Goal: Transaction & Acquisition: Purchase product/service

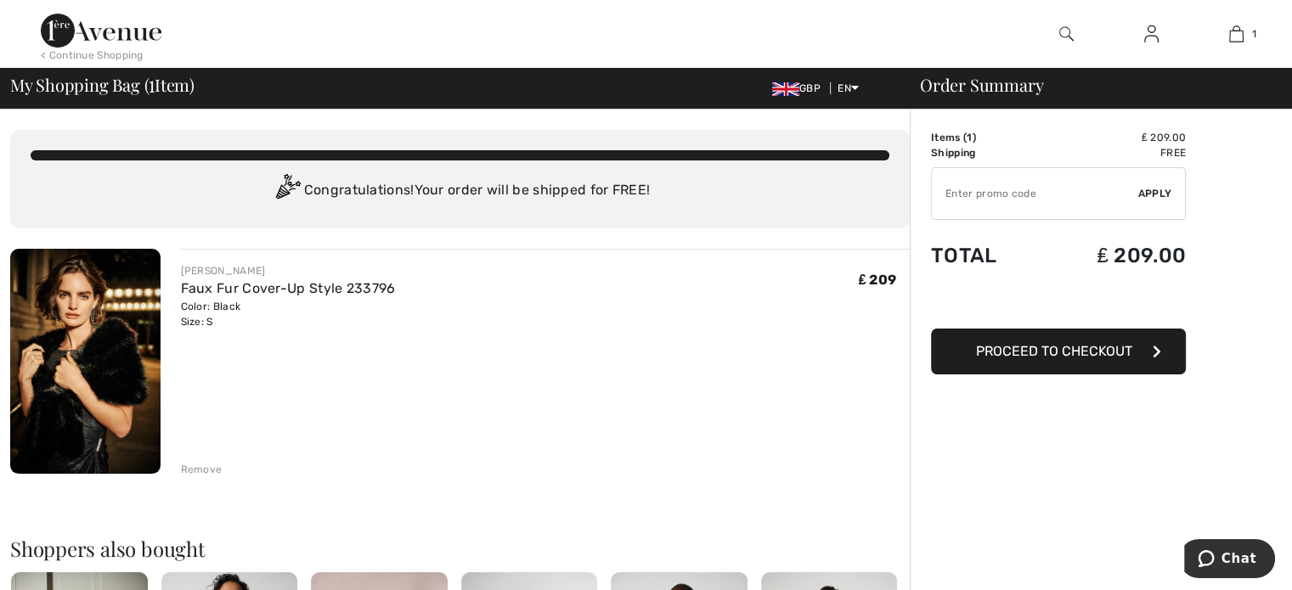
click at [1062, 351] on span "Proceed to Checkout" at bounding box center [1054, 351] width 156 height 16
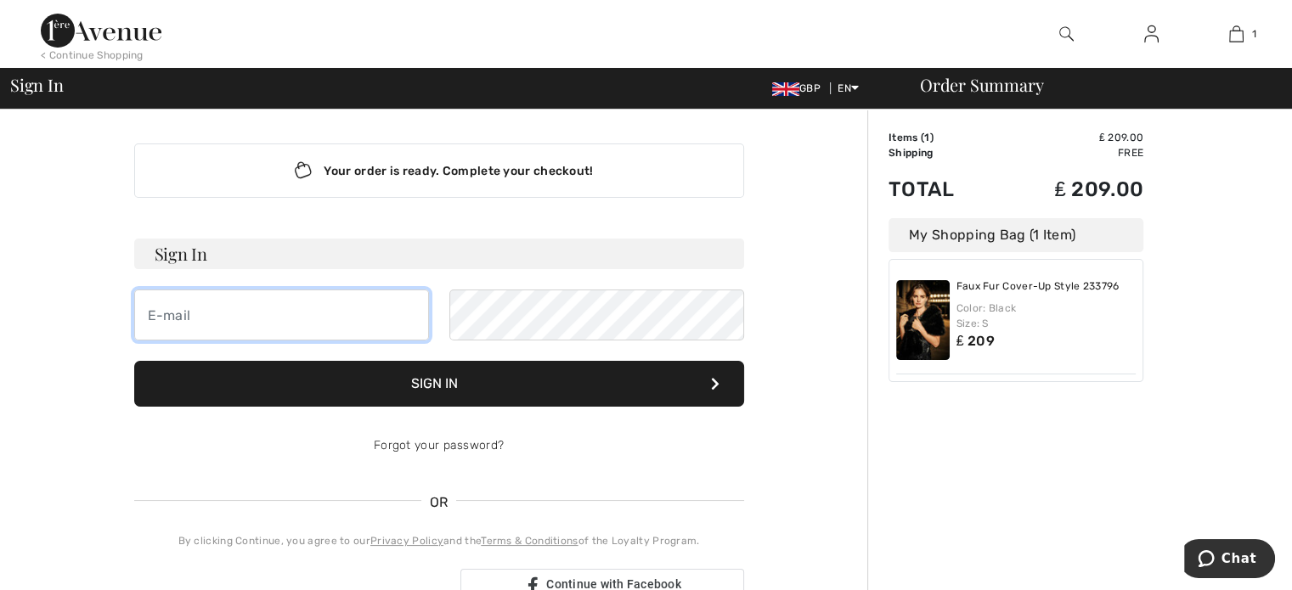
click at [284, 302] on input "email" at bounding box center [281, 315] width 295 height 51
click at [367, 315] on input "Williams.john0@talk21.com" at bounding box center [281, 315] width 295 height 51
type input "W"
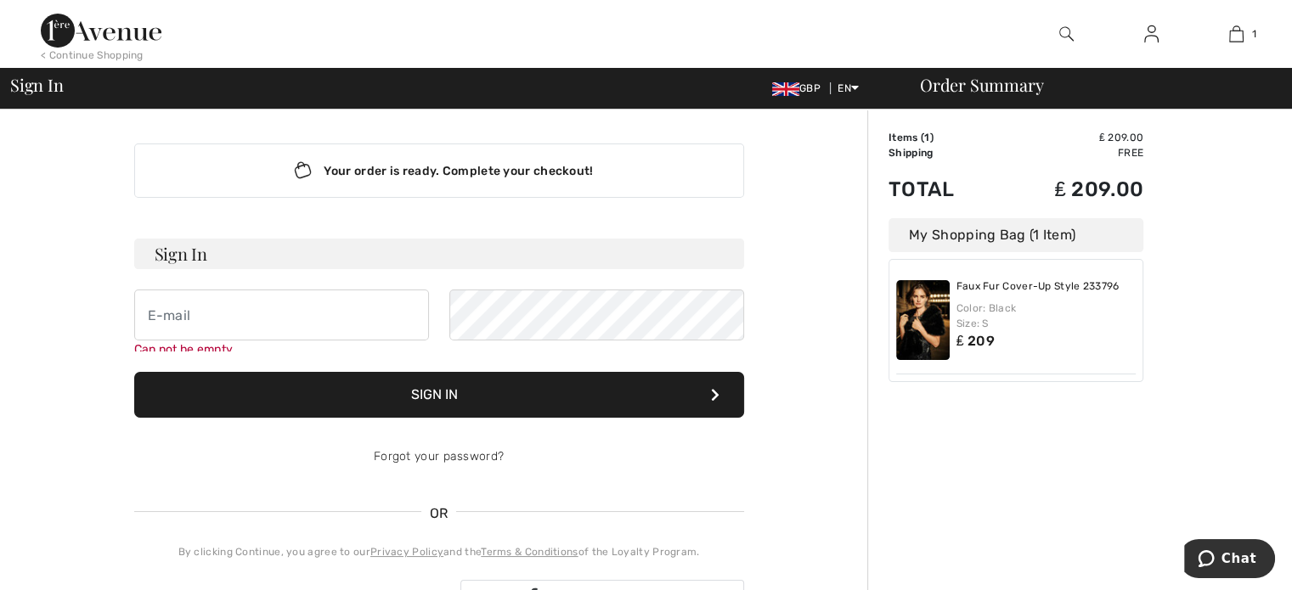
click at [435, 375] on form "Sign In Can not be empty Sign In Forgot your password?" at bounding box center [439, 361] width 610 height 244
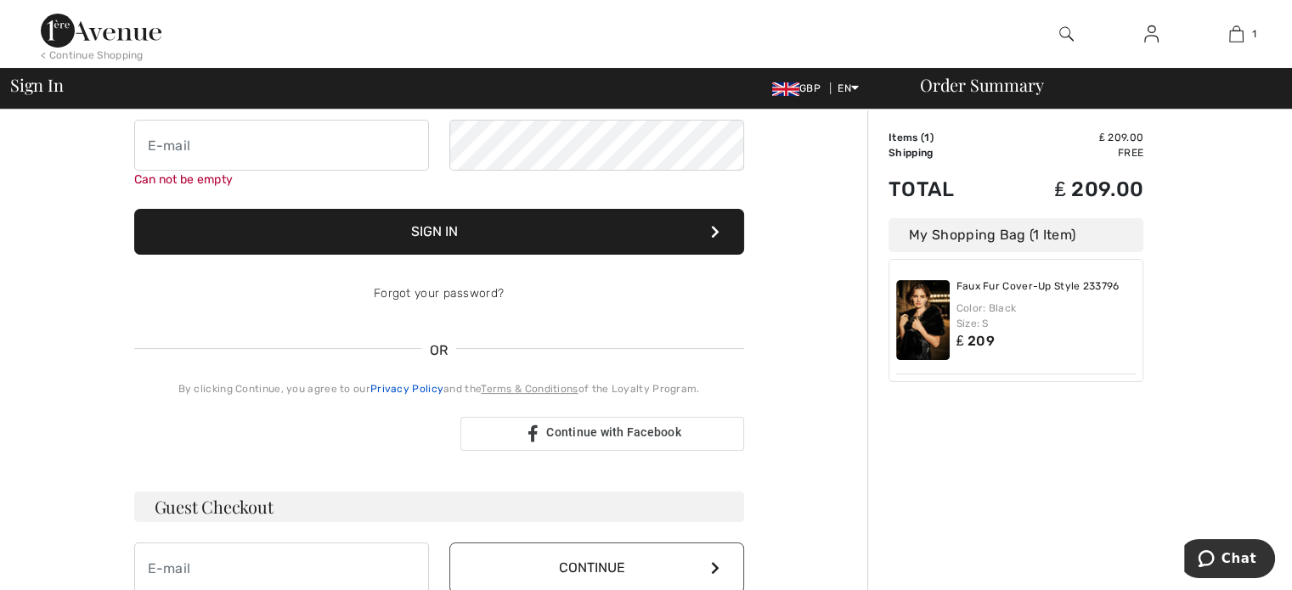
scroll to position [85, 0]
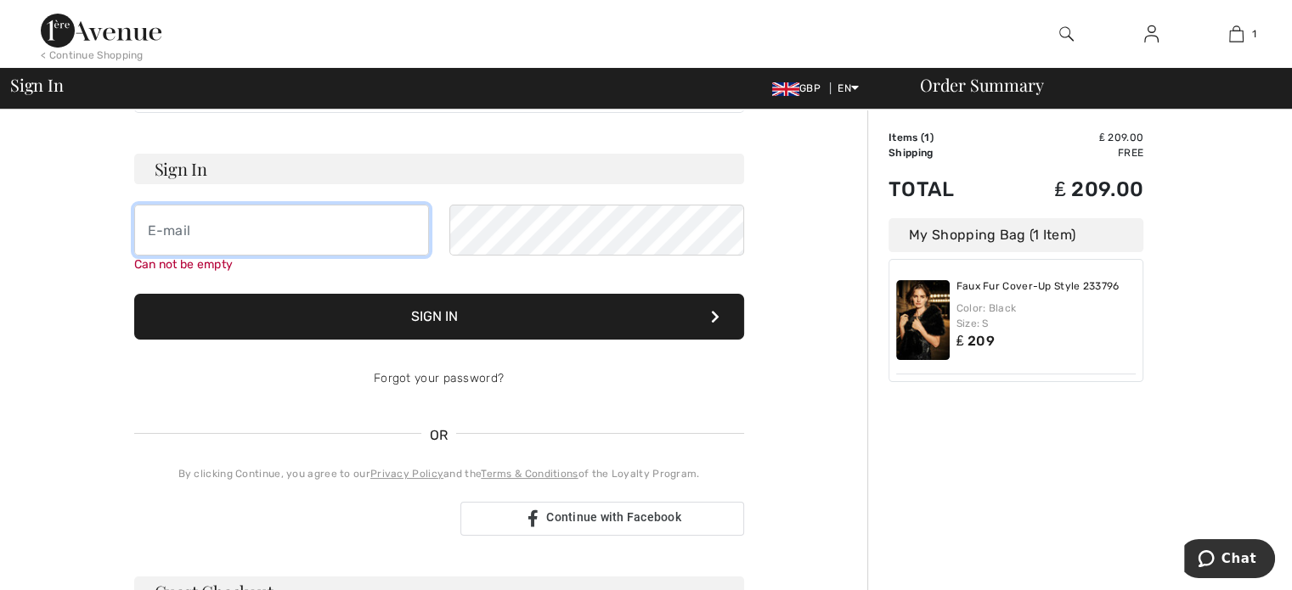
click at [262, 234] on input "email" at bounding box center [281, 230] width 295 height 51
type input "[PERSON_NAME][EMAIL_ADDRESS][DOMAIN_NAME]"
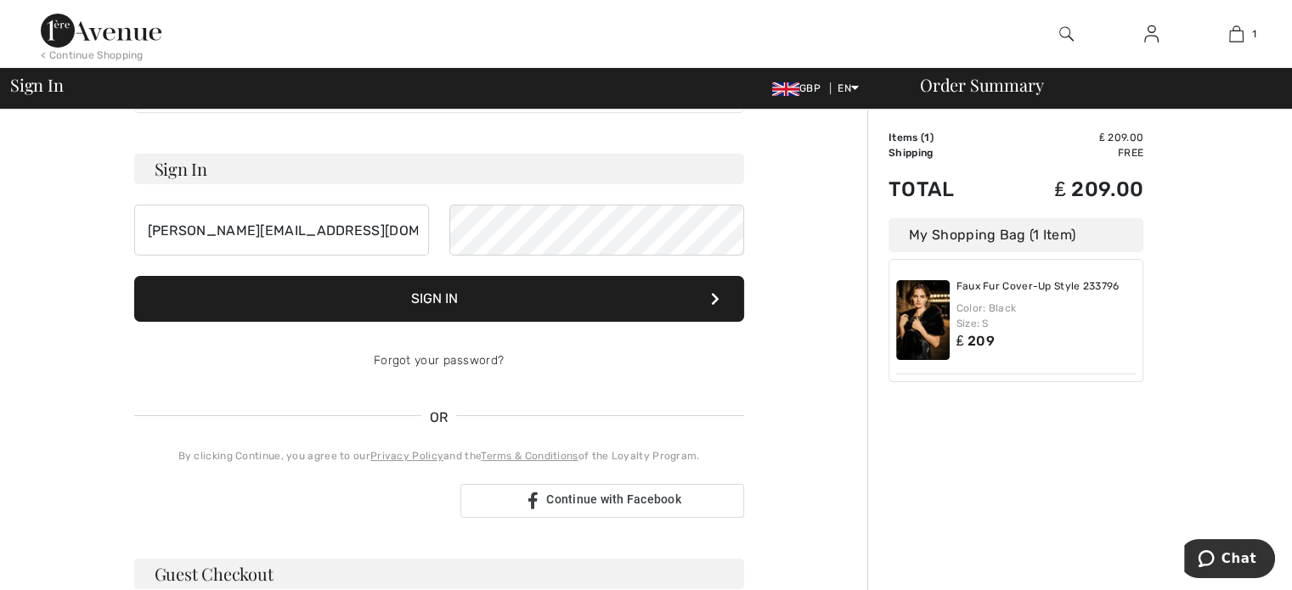
click at [431, 320] on button "Sign In" at bounding box center [439, 299] width 610 height 46
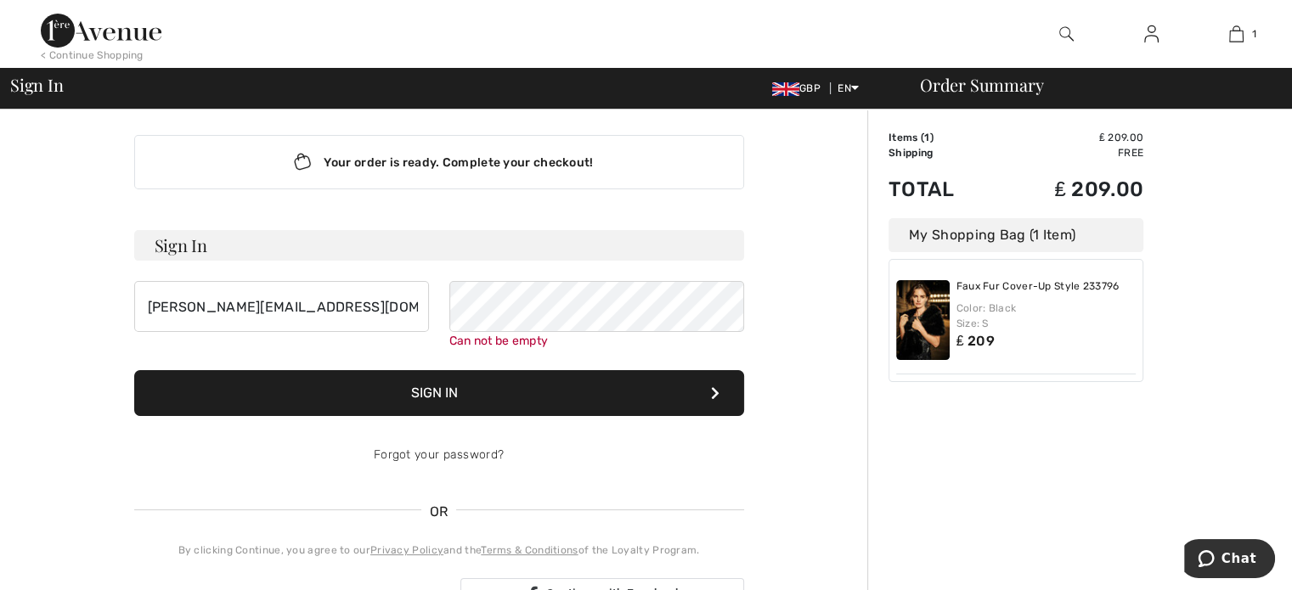
scroll to position [0, 0]
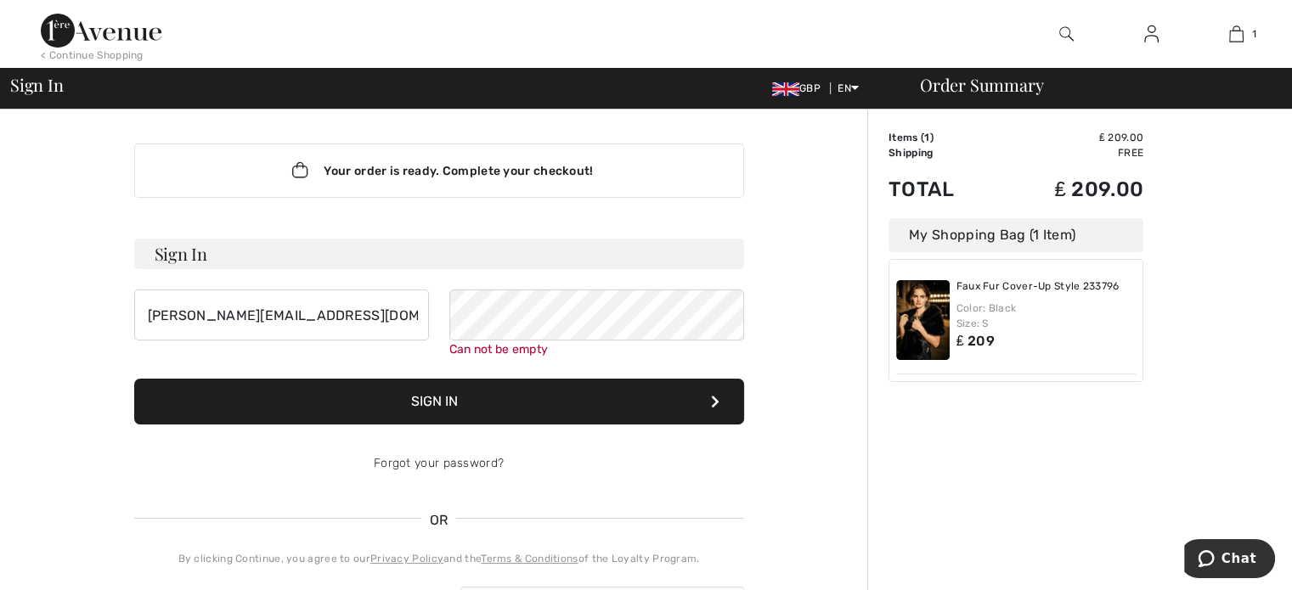
click at [972, 93] on div "Order Summary" at bounding box center [1090, 84] width 382 height 17
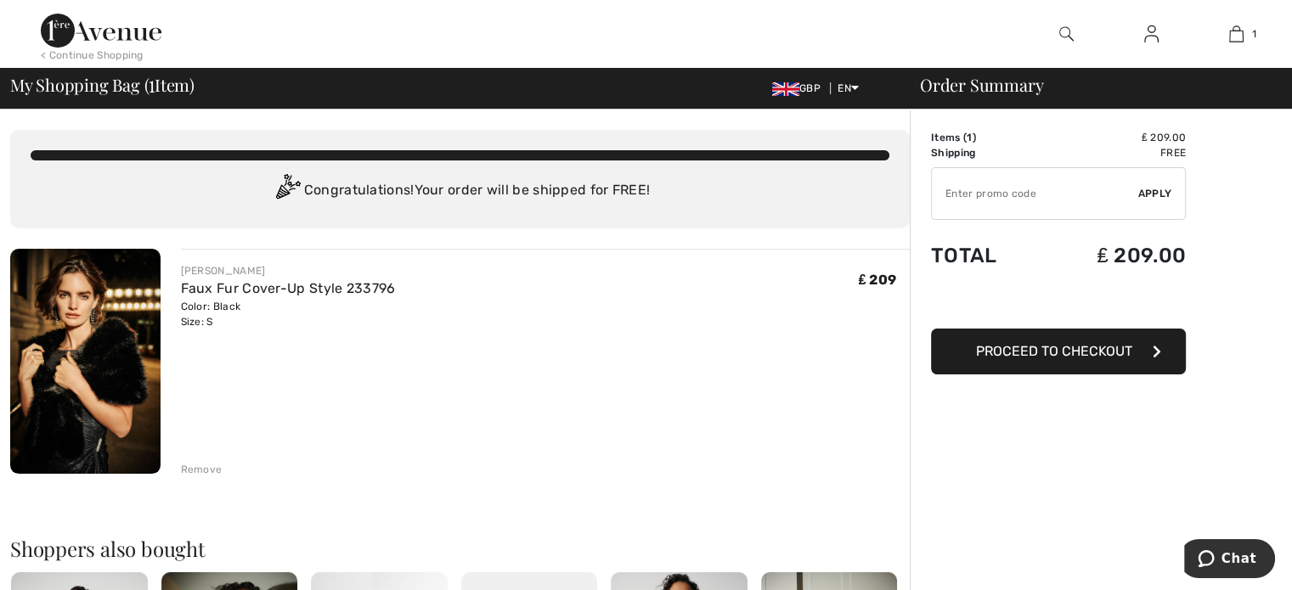
click at [1058, 346] on span "Proceed to Checkout" at bounding box center [1054, 351] width 156 height 16
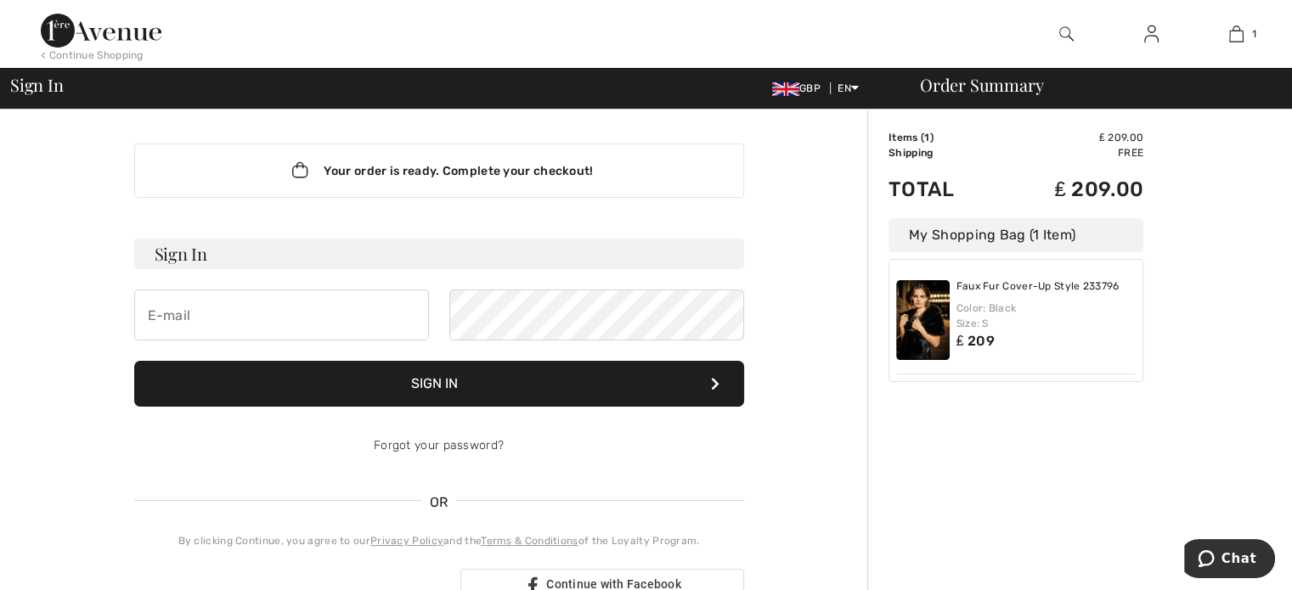
click at [616, 386] on button "Sign In" at bounding box center [439, 384] width 610 height 46
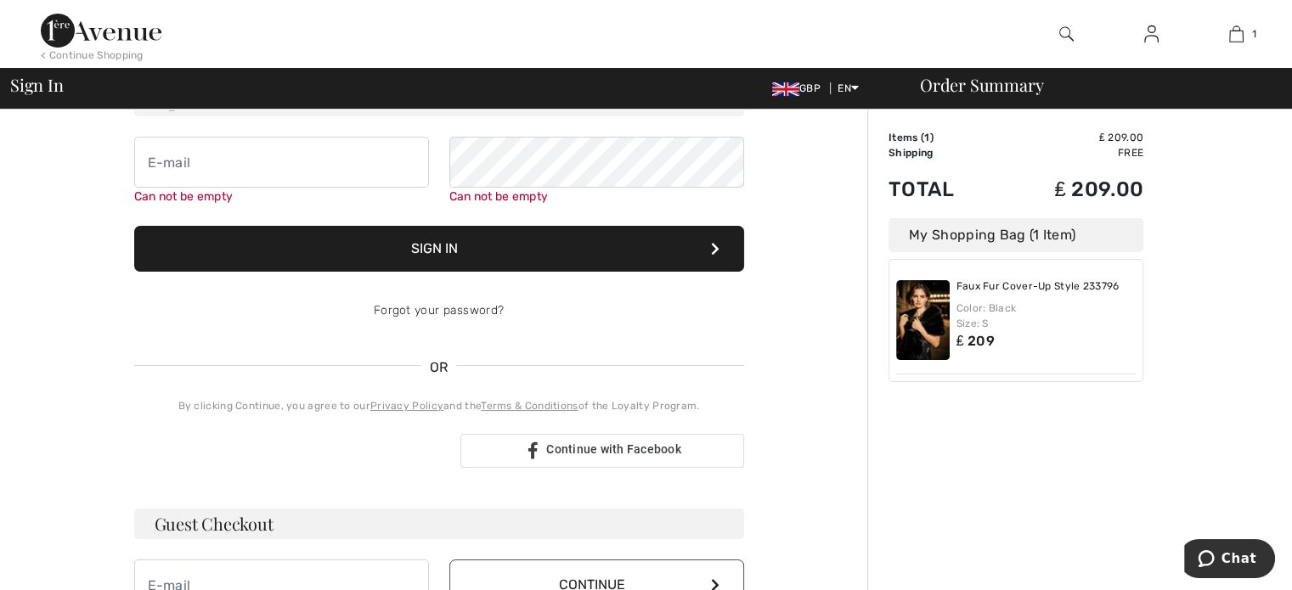
scroll to position [238, 0]
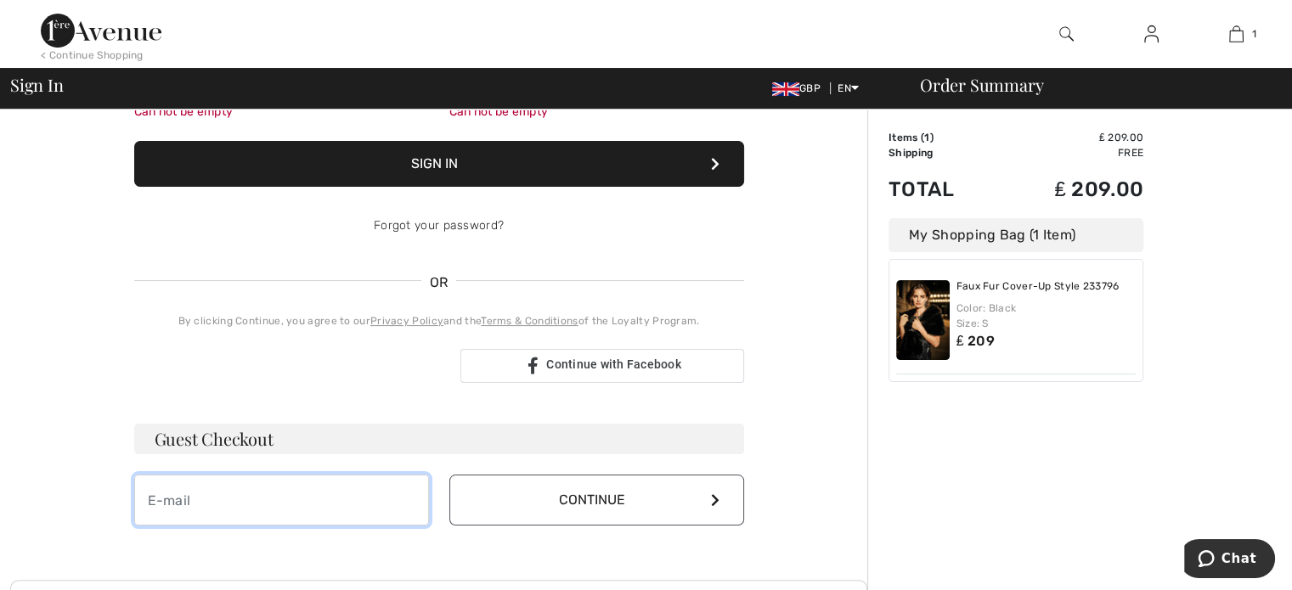
click at [215, 508] on input "email" at bounding box center [281, 500] width 295 height 51
type input "[PERSON_NAME][EMAIL_ADDRESS][DOMAIN_NAME]"
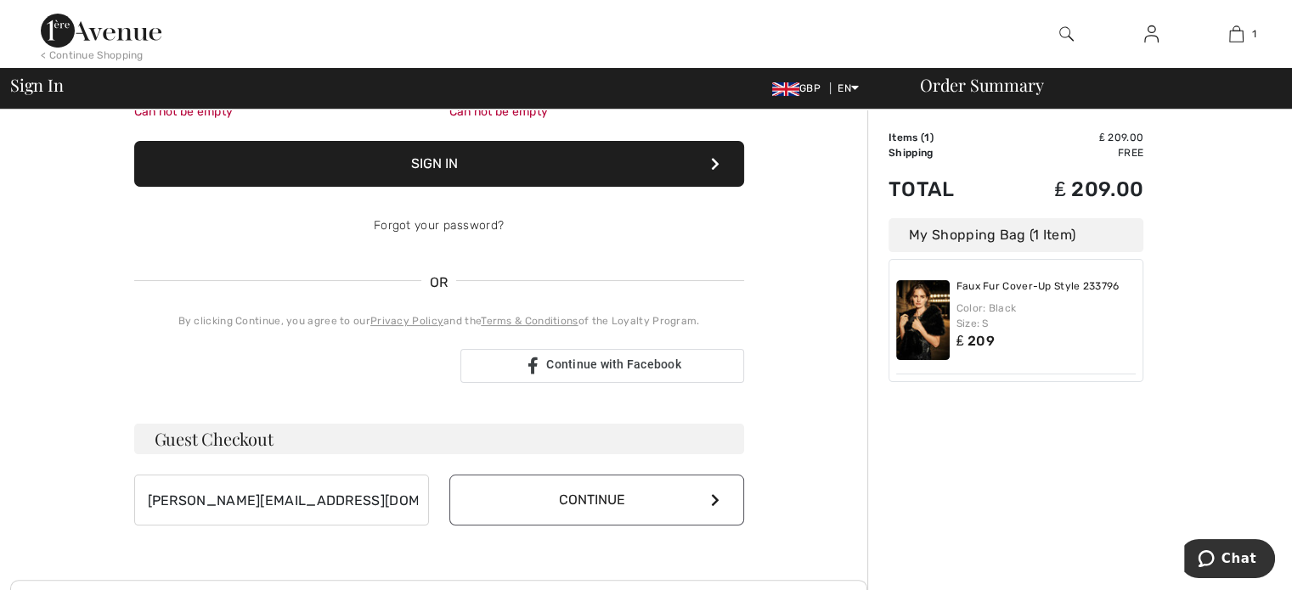
click at [547, 499] on button "Continue" at bounding box center [596, 500] width 295 height 51
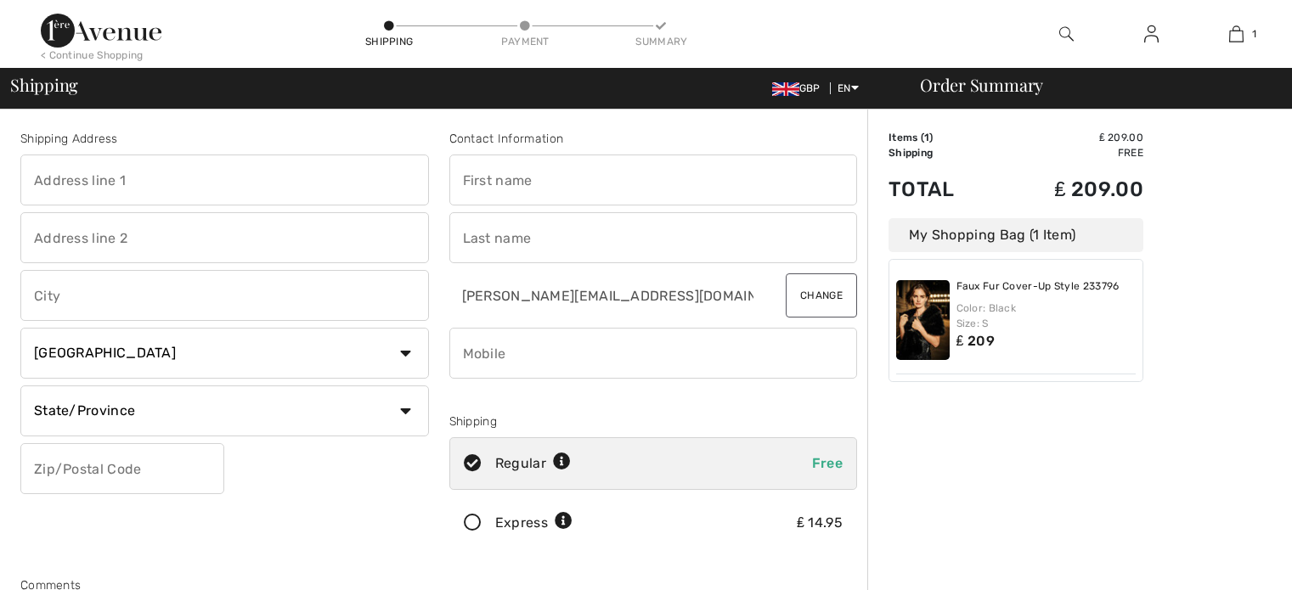
click at [595, 482] on div "Regular Free" at bounding box center [653, 463] width 409 height 53
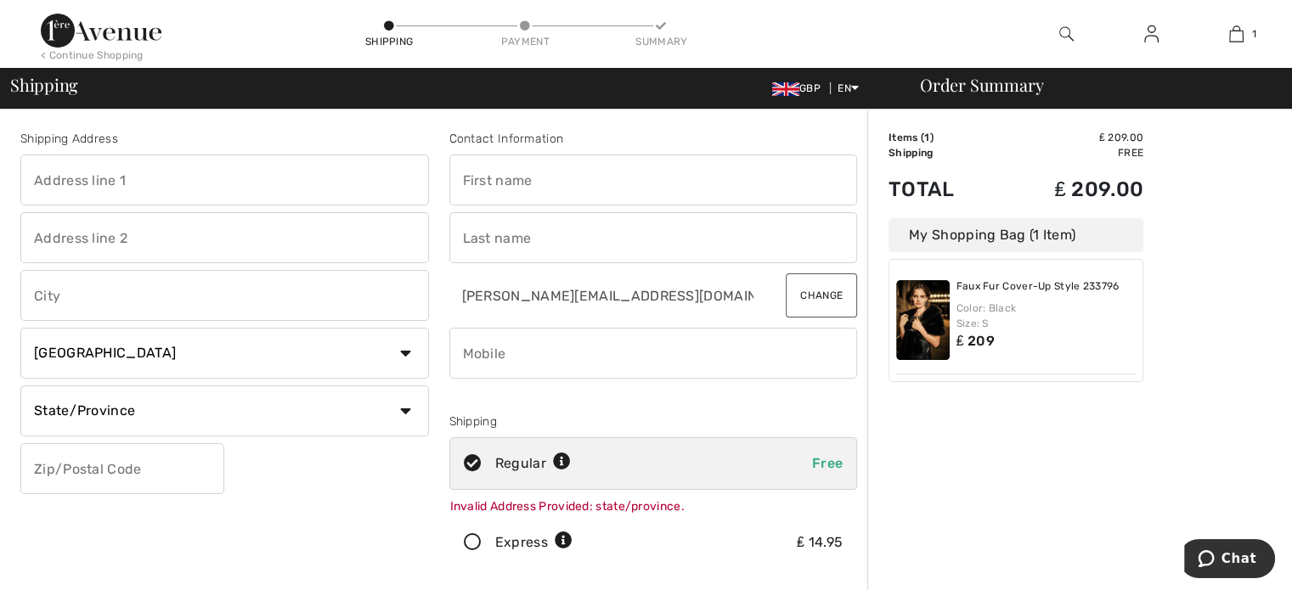
click at [598, 478] on div "Regular Free" at bounding box center [653, 463] width 409 height 53
radio input "true"
drag, startPoint x: 159, startPoint y: 177, endPoint x: 144, endPoint y: 178, distance: 15.4
click at [144, 178] on input "text" at bounding box center [224, 180] width 409 height 51
type input "Roffen House 2 Tompions End"
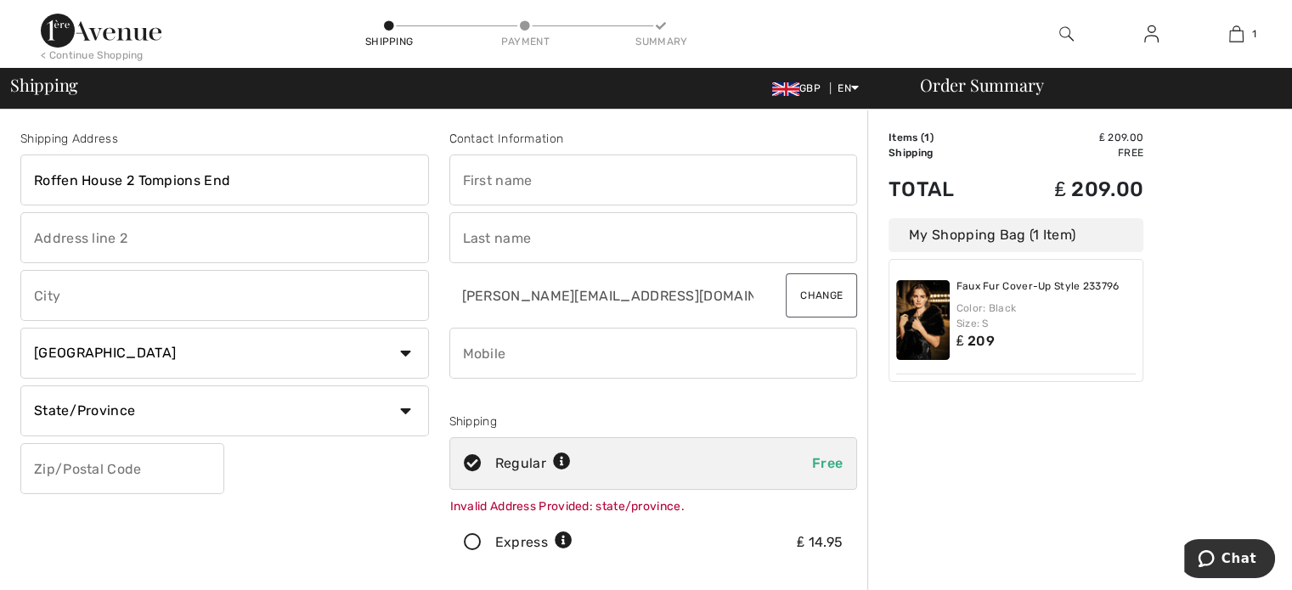
type input "Ickwell Green"
type input "Biggleswade"
select select "GB"
type input "SG18 9EN"
type input "John"
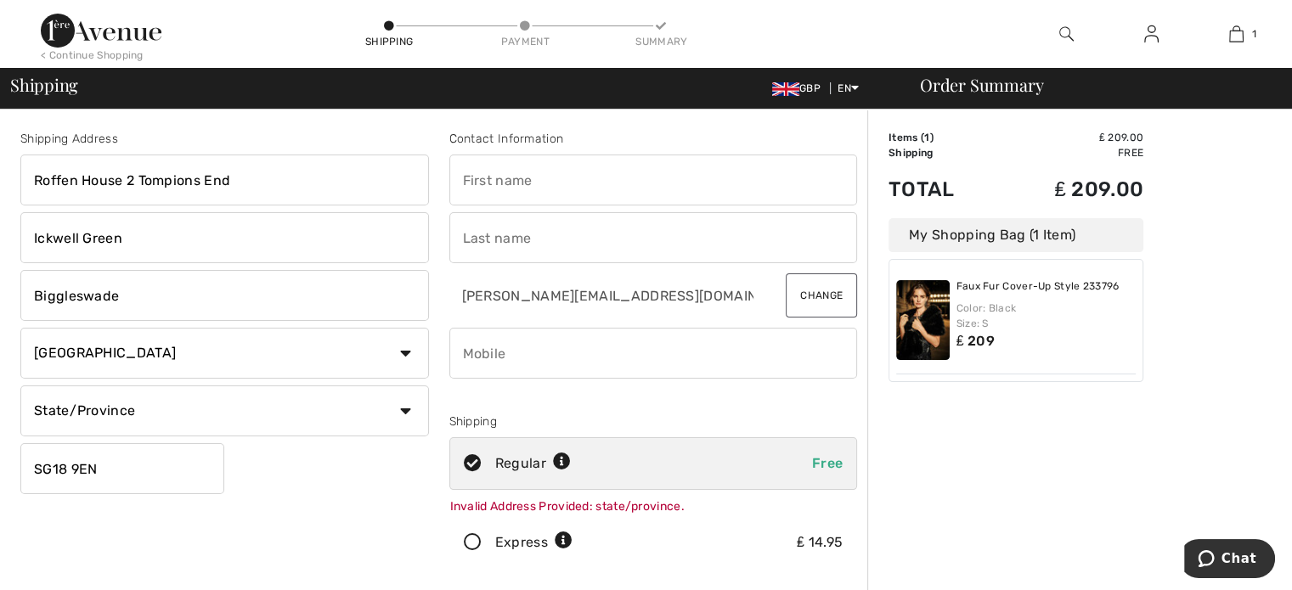
type input "Williams"
type input "07831095709"
type input "SG189EN"
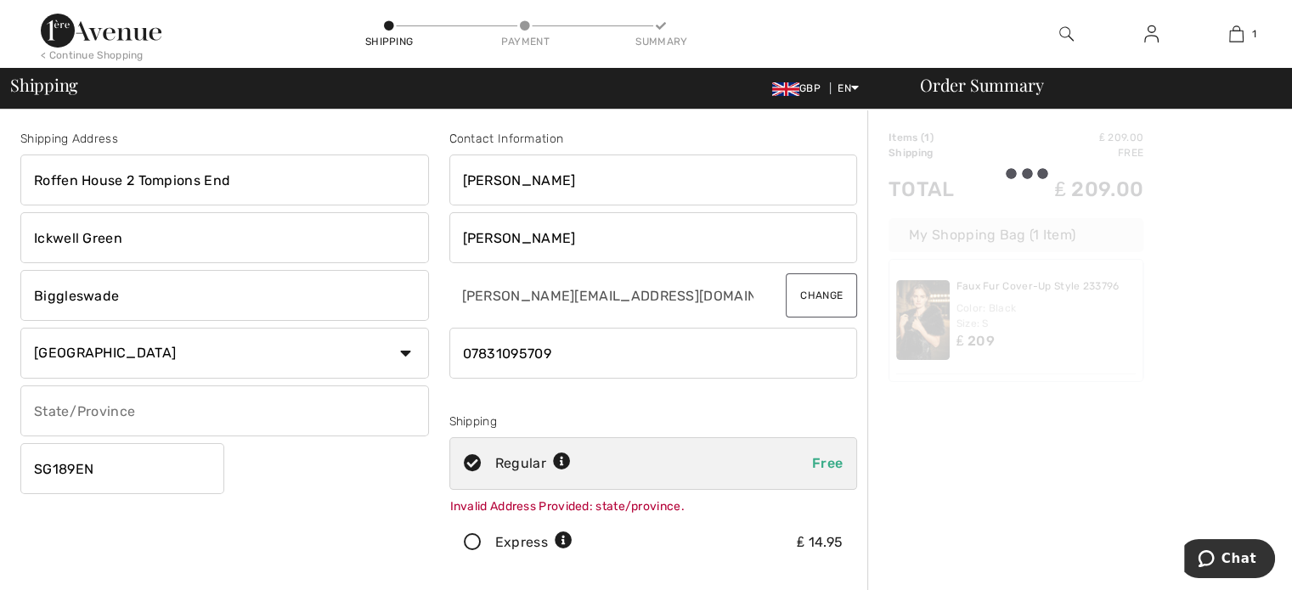
type input "Select"
type input "SG189EN"
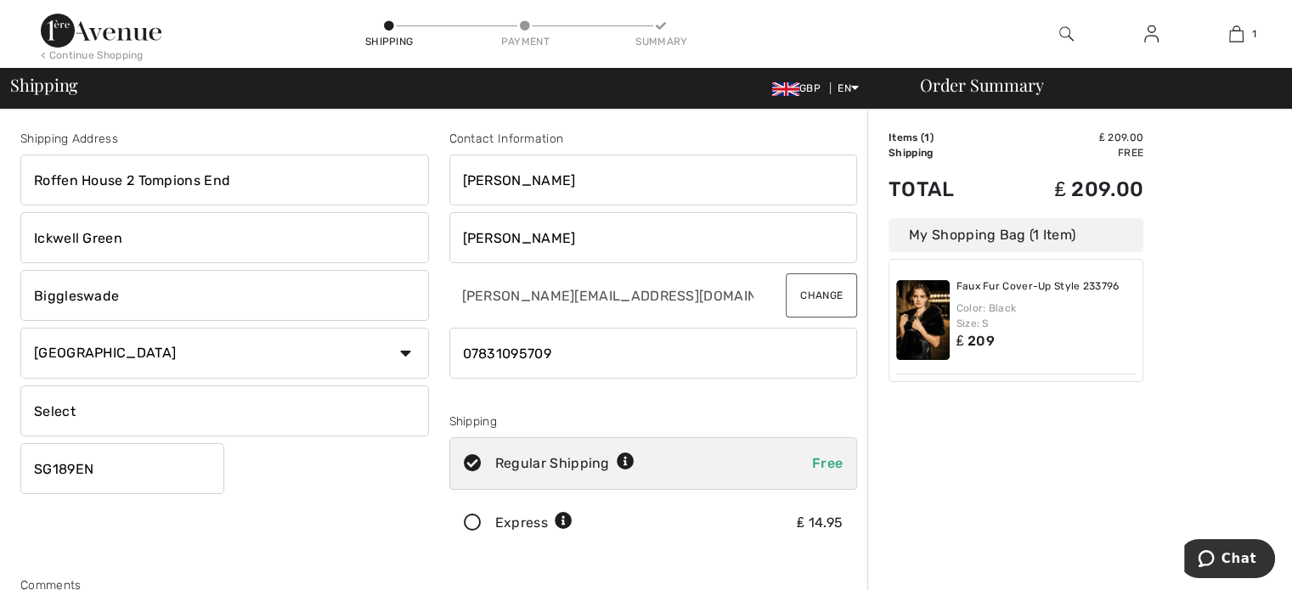
click at [198, 353] on select "Country Canada United States Afghanistan Aland Islands Albania Algeria American…" at bounding box center [224, 353] width 409 height 51
click at [182, 352] on select "Country Canada United States Afghanistan Aland Islands Albania Algeria American…" at bounding box center [224, 353] width 409 height 51
click at [106, 415] on input "Select" at bounding box center [224, 411] width 409 height 51
type input "Bedfordshire"
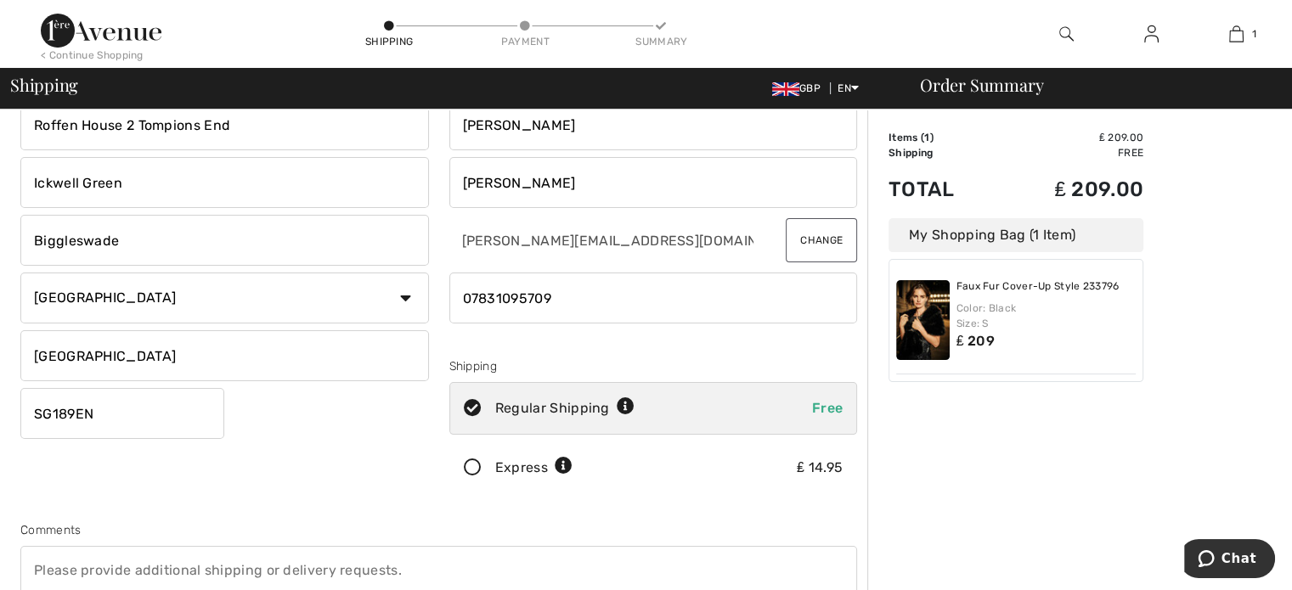
scroll to position [85, 0]
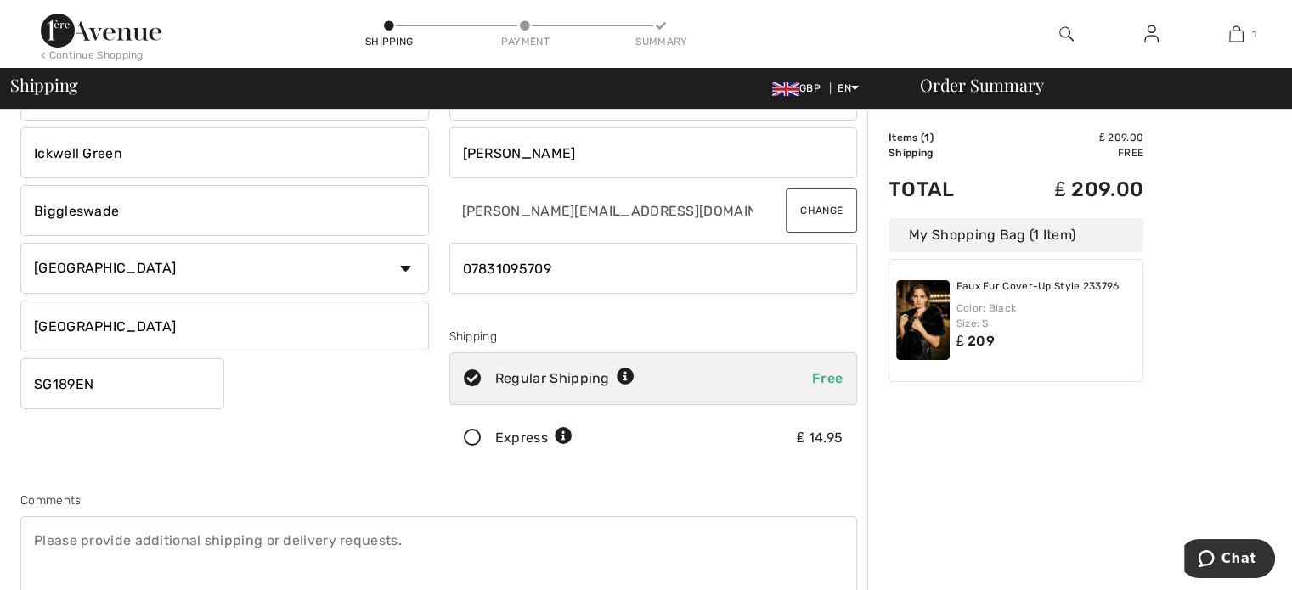
click at [557, 431] on icon at bounding box center [564, 437] width 18 height 18
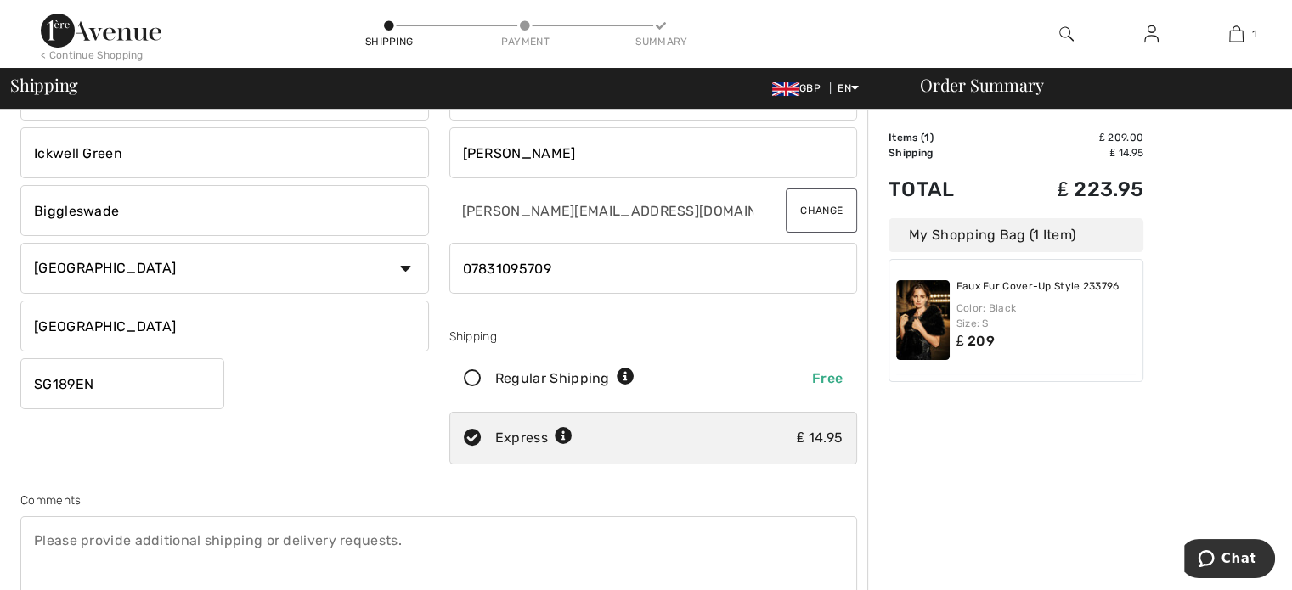
click at [475, 437] on icon at bounding box center [472, 439] width 45 height 18
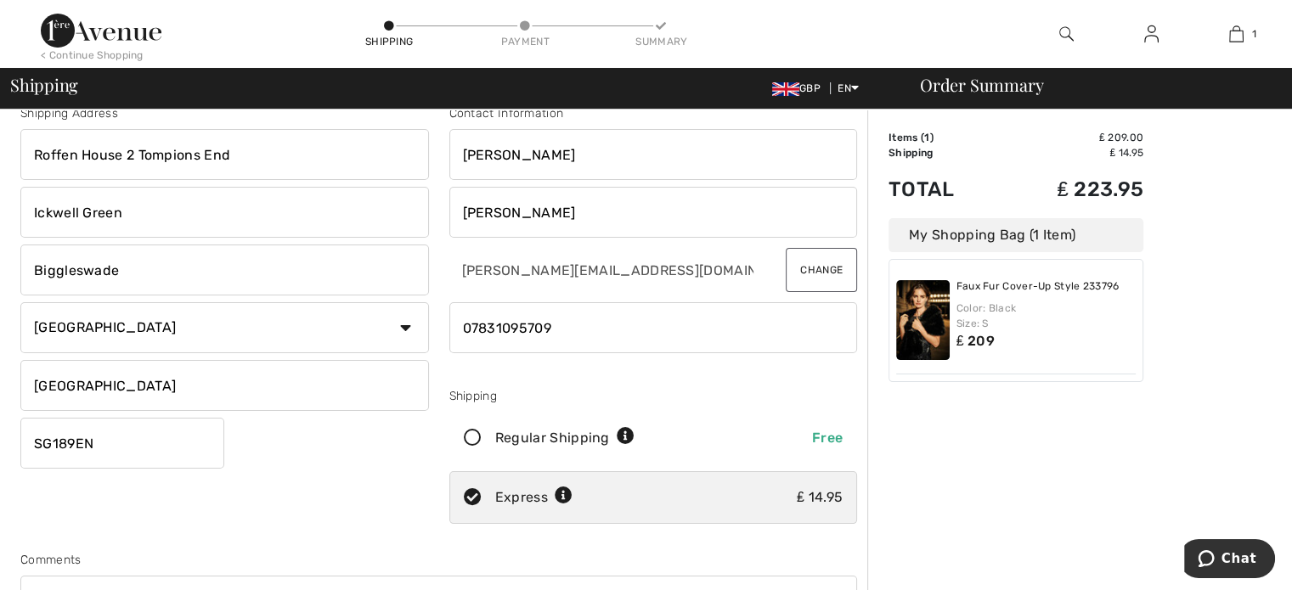
scroll to position [0, 0]
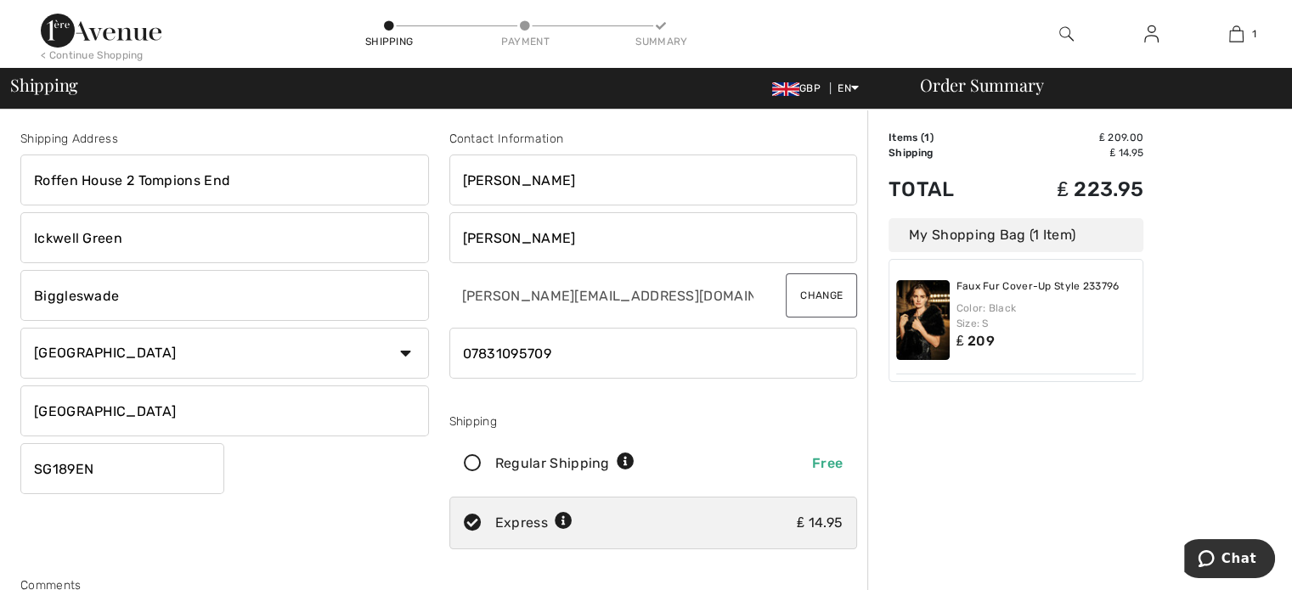
click at [471, 465] on icon at bounding box center [472, 464] width 45 height 18
radio input "true"
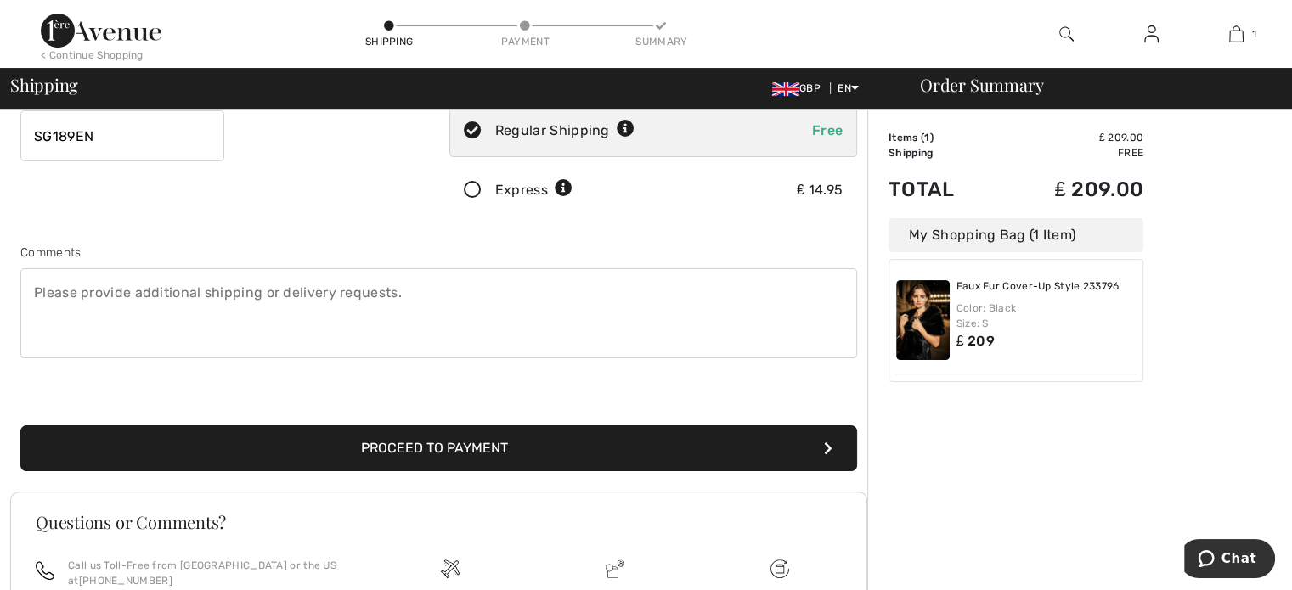
scroll to position [340, 0]
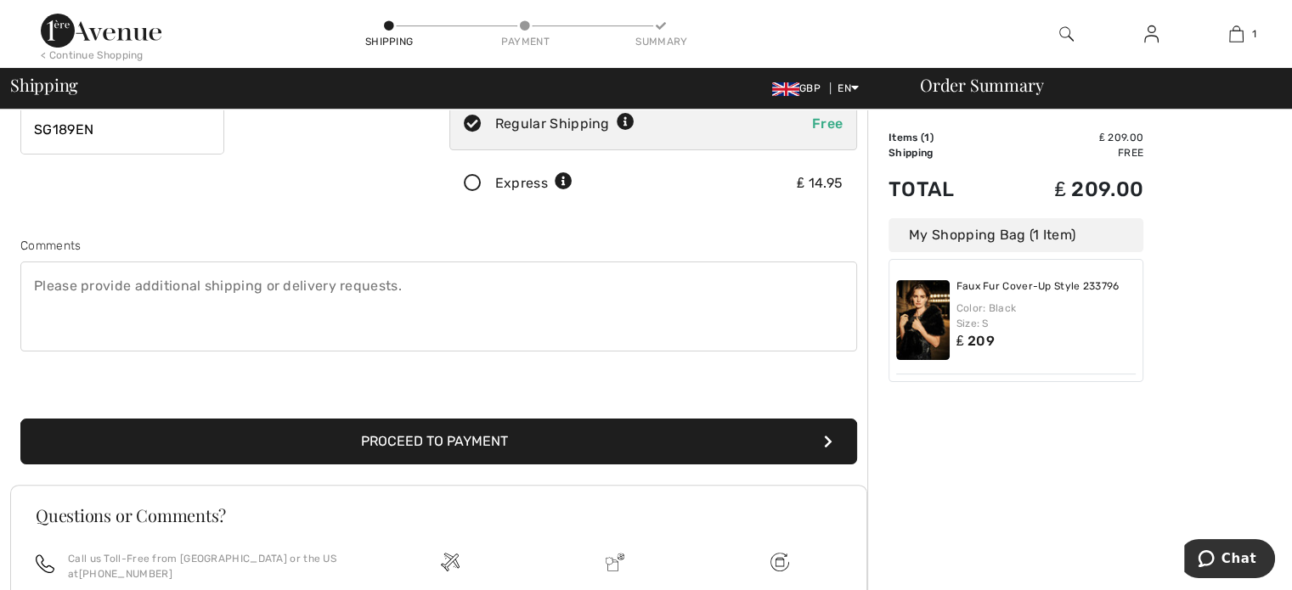
click at [466, 444] on button "Proceed to Payment" at bounding box center [438, 442] width 837 height 46
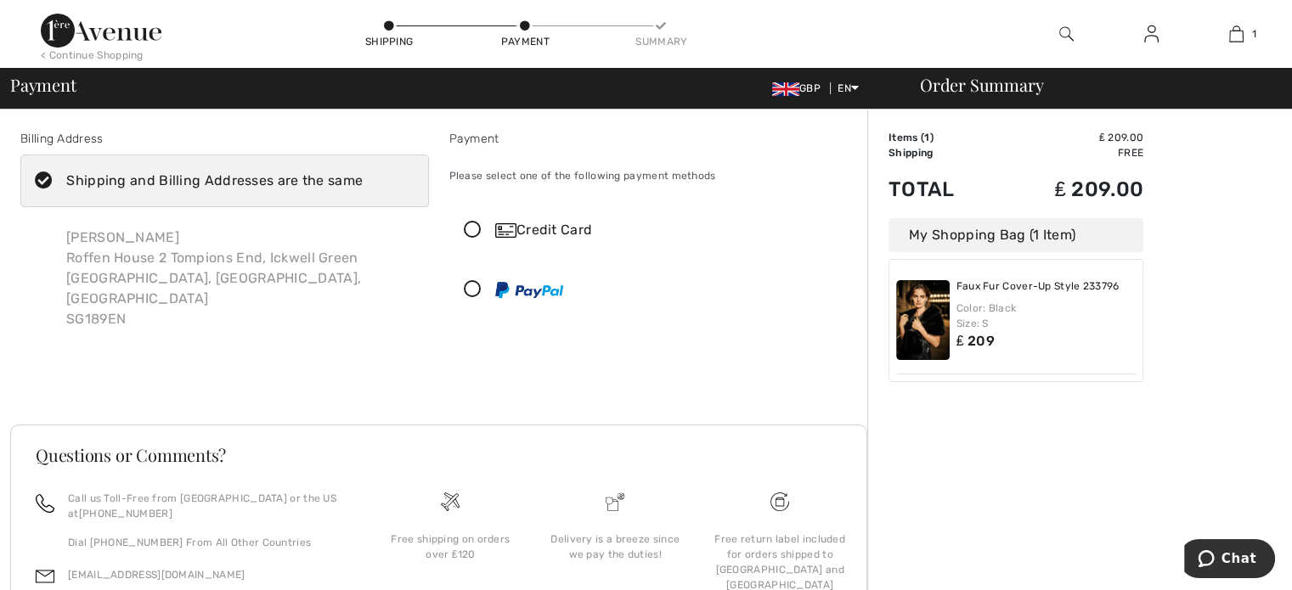
click at [471, 291] on icon at bounding box center [472, 290] width 45 height 18
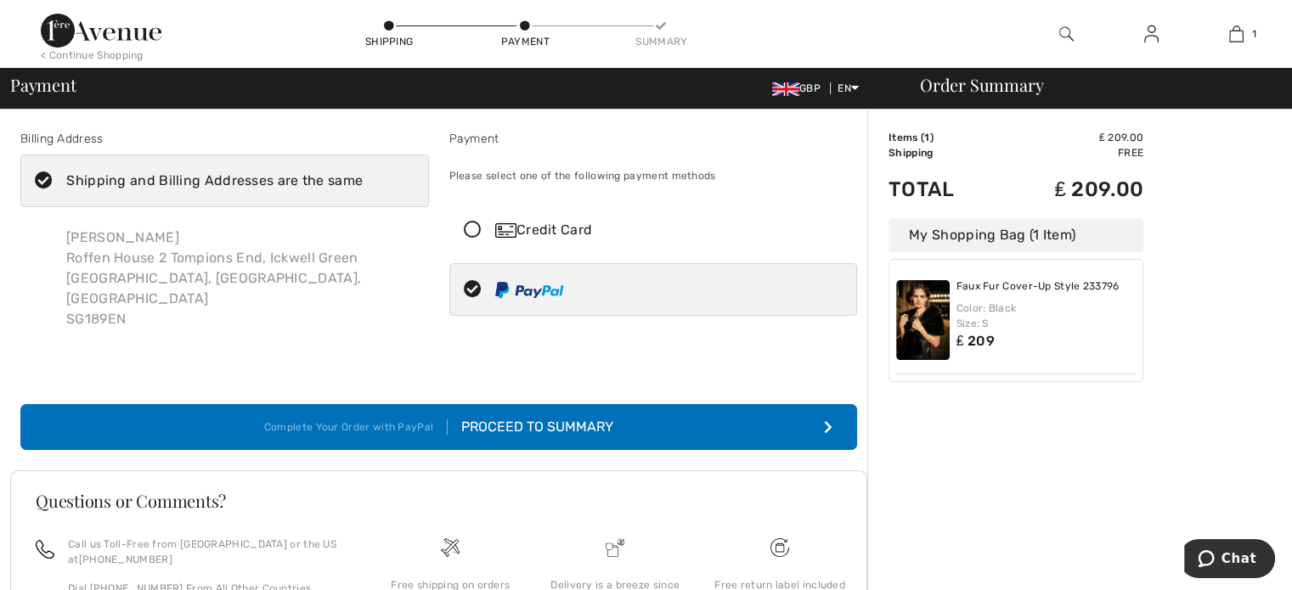
click at [513, 417] on div "Proceed to Summary" at bounding box center [531, 427] width 166 height 20
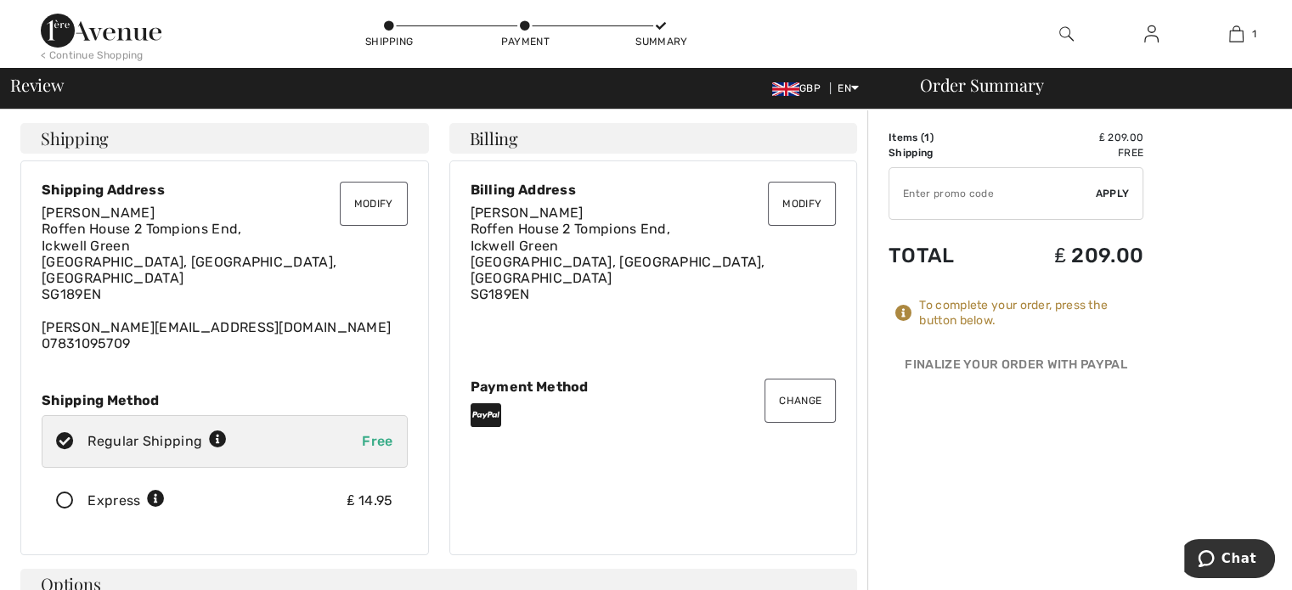
click at [910, 194] on input "TEXT" at bounding box center [992, 193] width 206 height 51
type input "NEW15"
click at [1112, 193] on span "Apply" at bounding box center [1113, 193] width 34 height 15
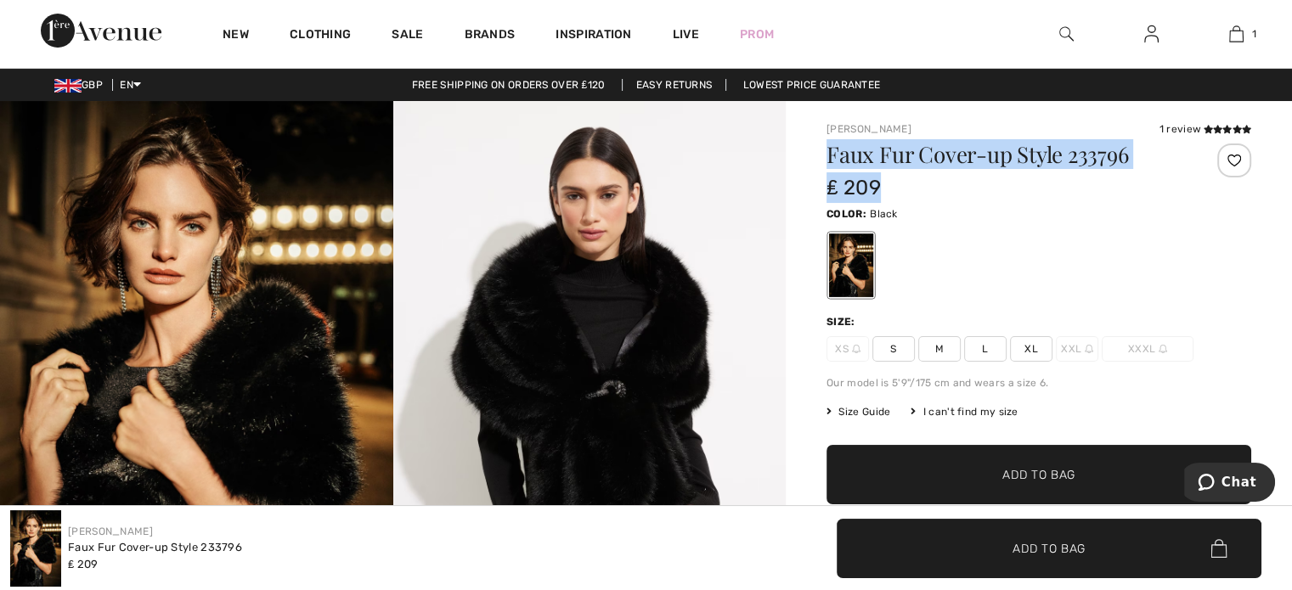
drag, startPoint x: 829, startPoint y: 160, endPoint x: 1082, endPoint y: 169, distance: 253.3
click at [1111, 172] on div "Faux Fur Cover-up Style 233796 ₤ 209" at bounding box center [1003, 173] width 354 height 59
copy div "Faux Fur Cover-up Style 233796 ₤ 209"
click at [953, 193] on div "₤ 209" at bounding box center [1003, 187] width 354 height 31
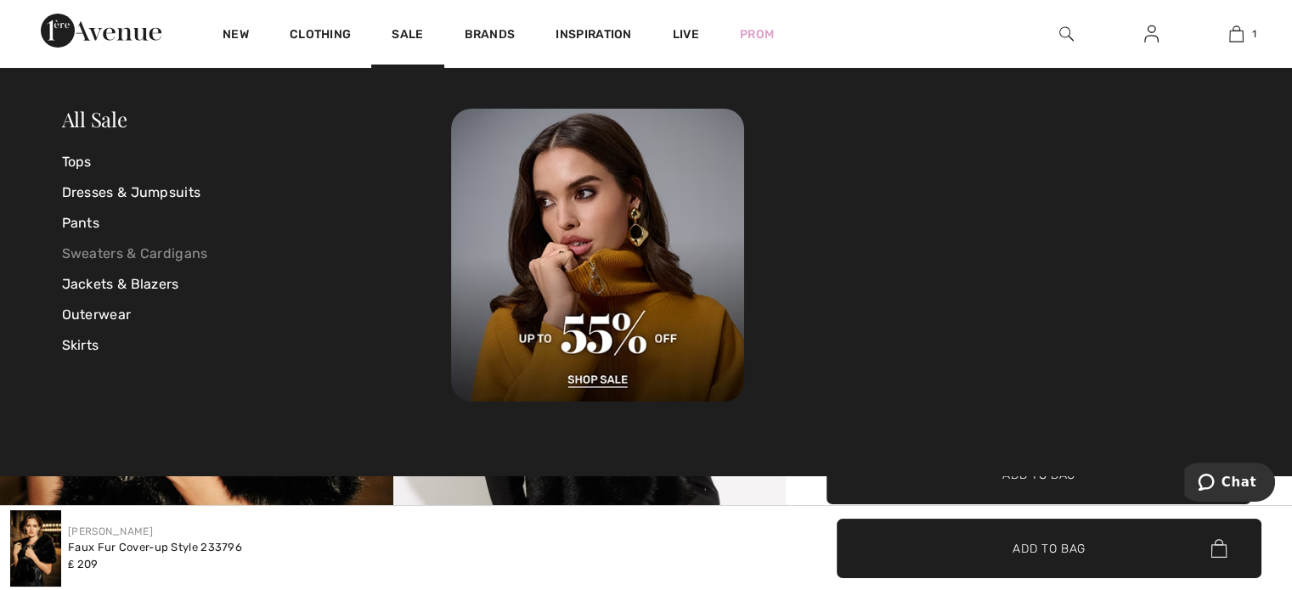
click at [177, 249] on link "Sweaters & Cardigans" at bounding box center [257, 254] width 390 height 31
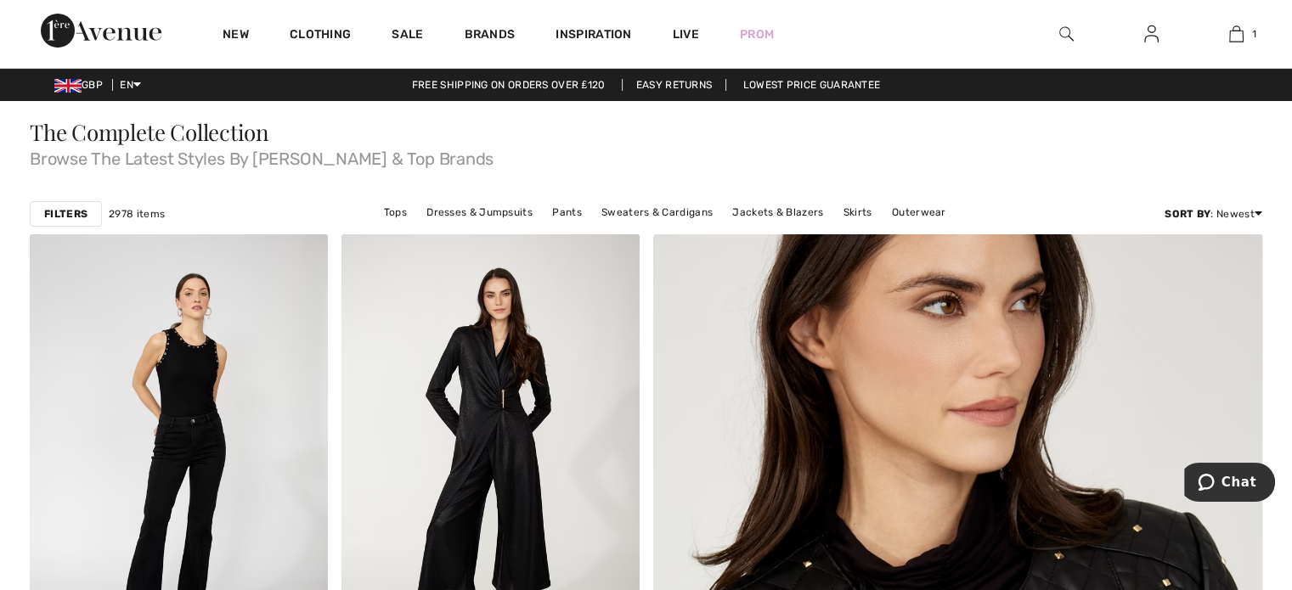
click at [1068, 31] on img at bounding box center [1066, 34] width 14 height 20
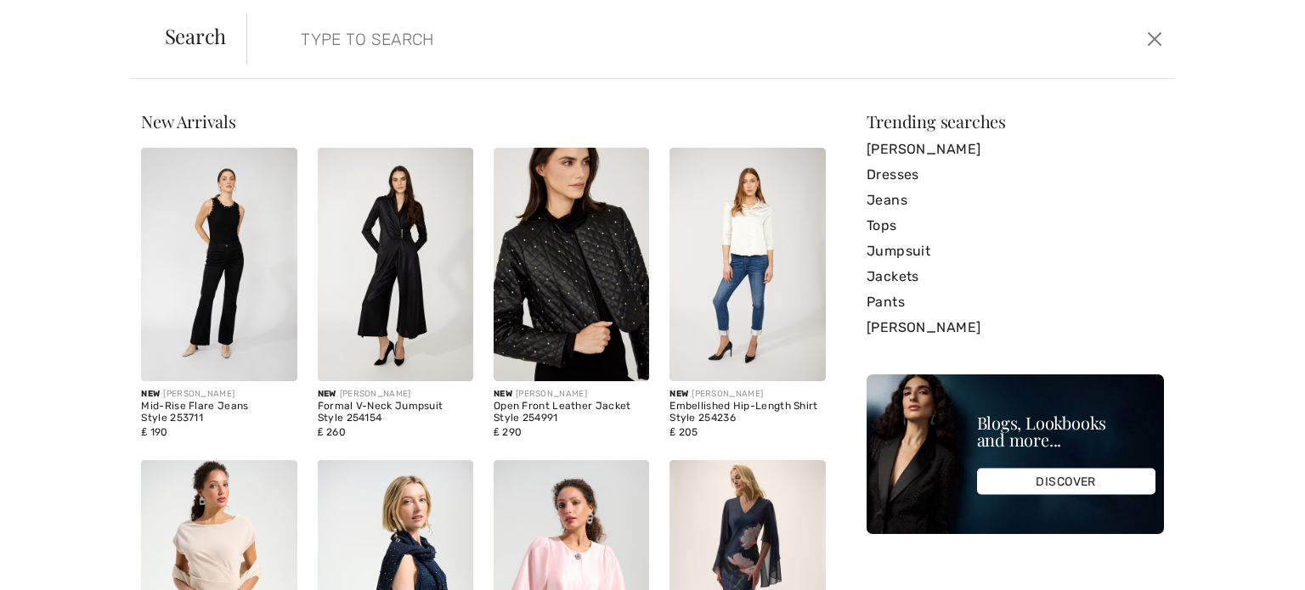
paste input "Faux Fur Cover-up Style 233796 ₤ 209"
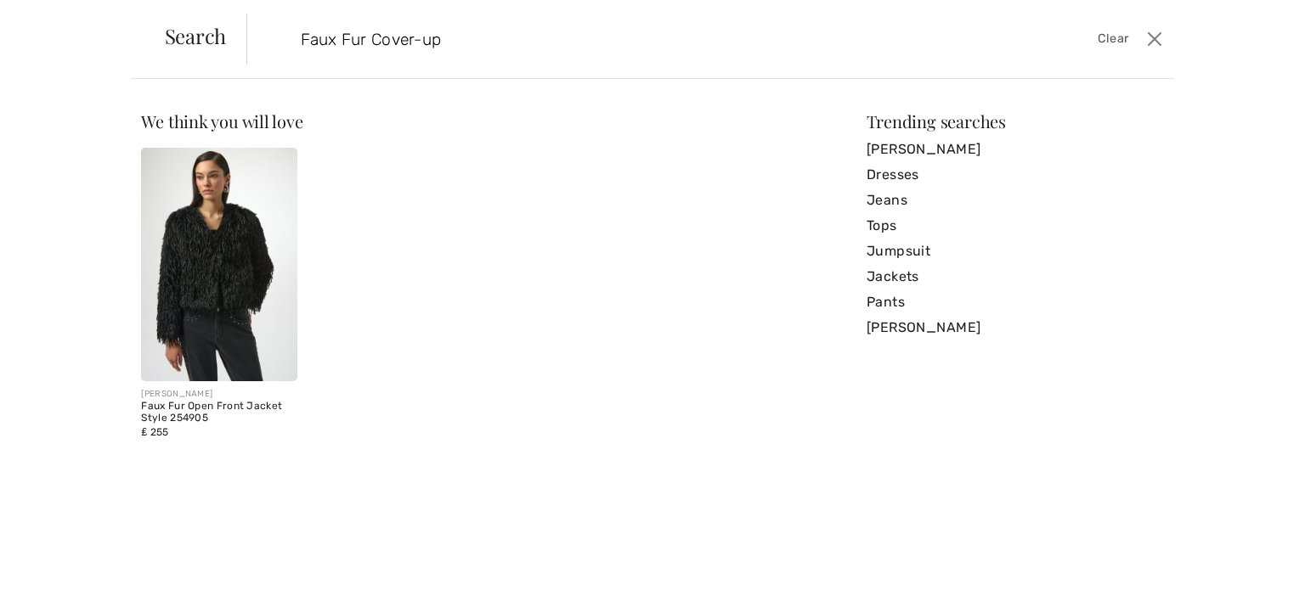
type input "Faux Fur Cover-up"
click at [222, 292] on img at bounding box center [218, 265] width 155 height 234
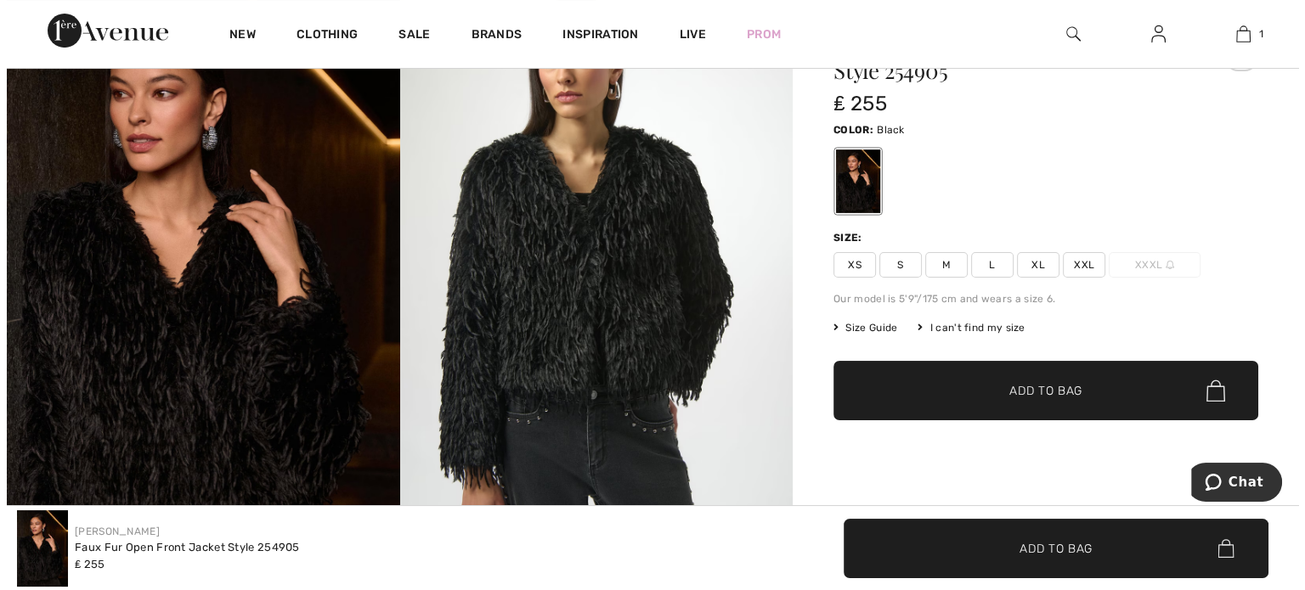
scroll to position [85, 0]
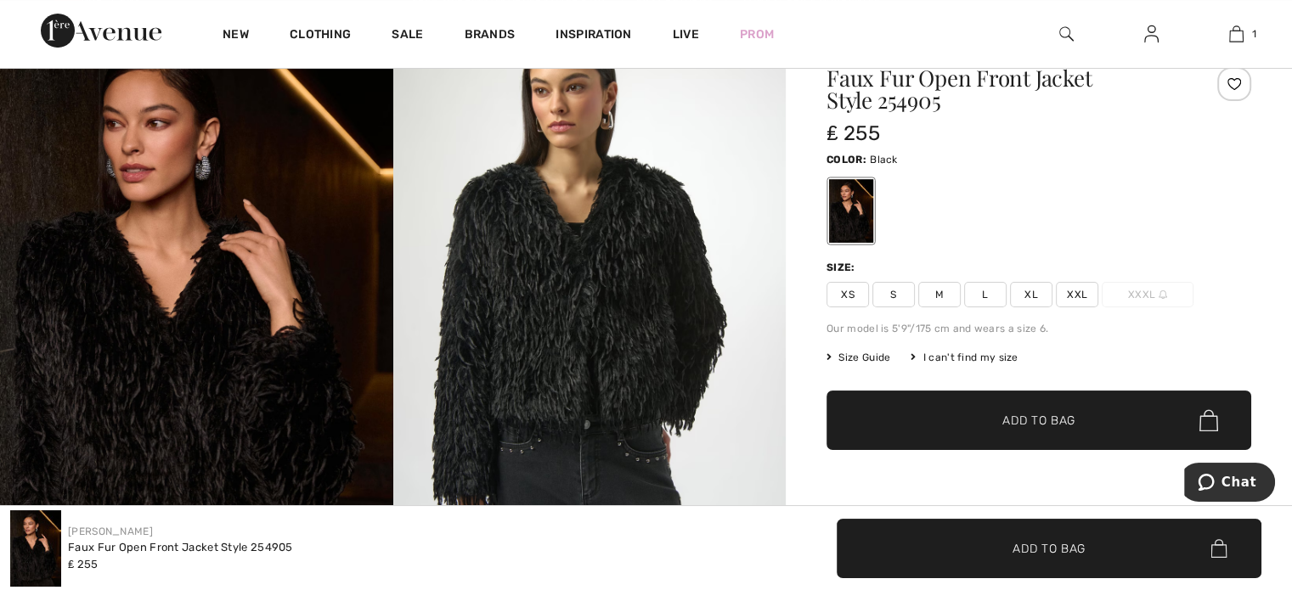
click at [578, 323] on img at bounding box center [589, 310] width 393 height 589
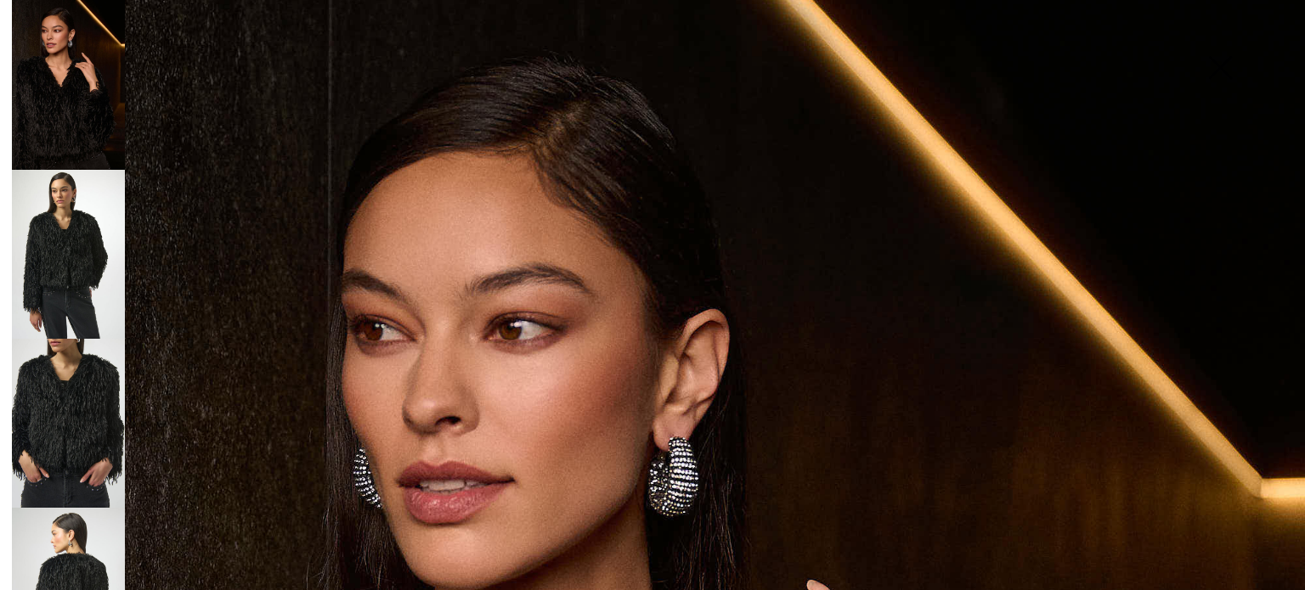
scroll to position [0, 0]
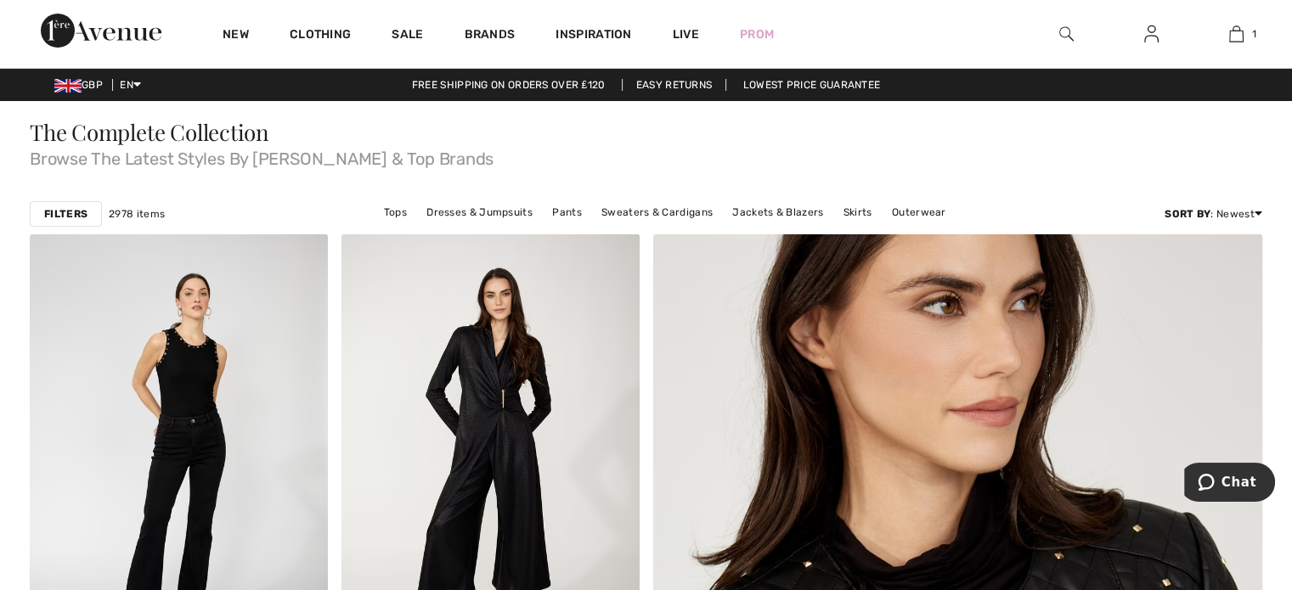
click at [1063, 37] on img at bounding box center [1066, 34] width 14 height 20
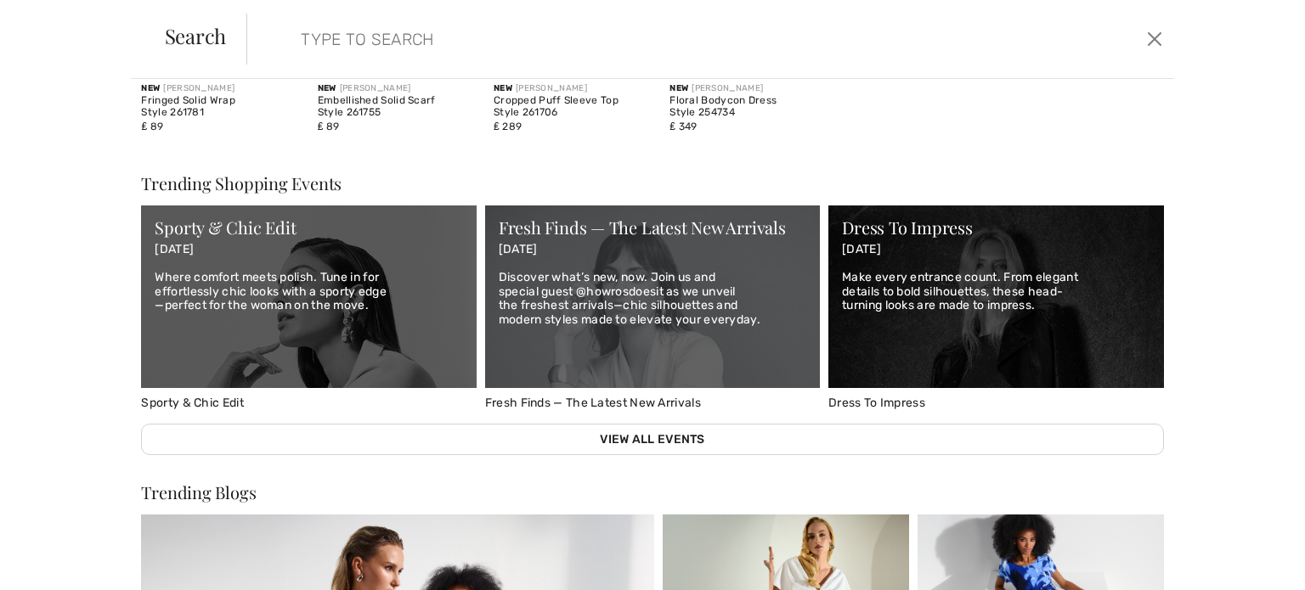
scroll to position [679, 0]
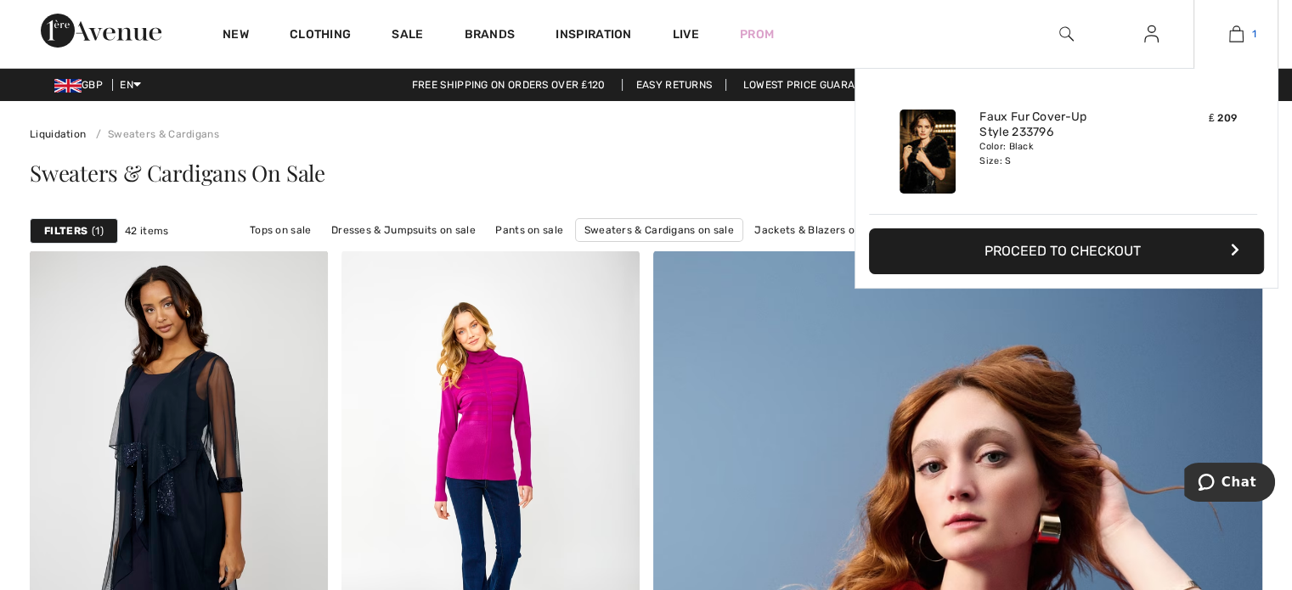
click at [1237, 32] on img at bounding box center [1236, 34] width 14 height 20
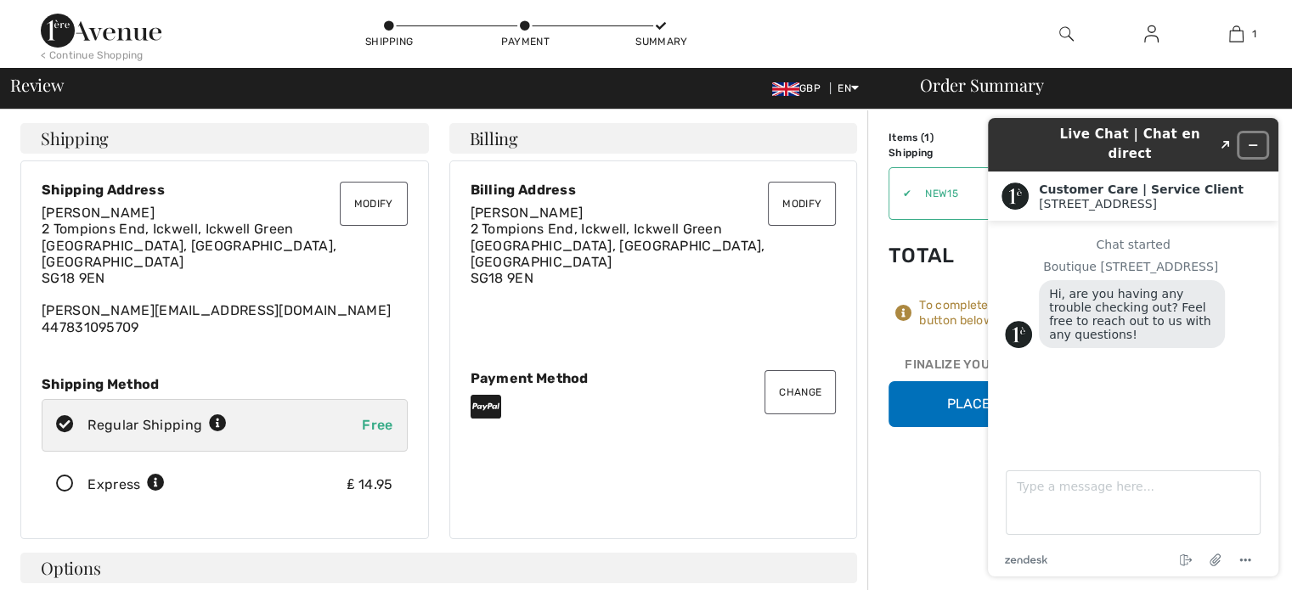
click at [1256, 139] on icon "Minimize widget" at bounding box center [1253, 145] width 12 height 12
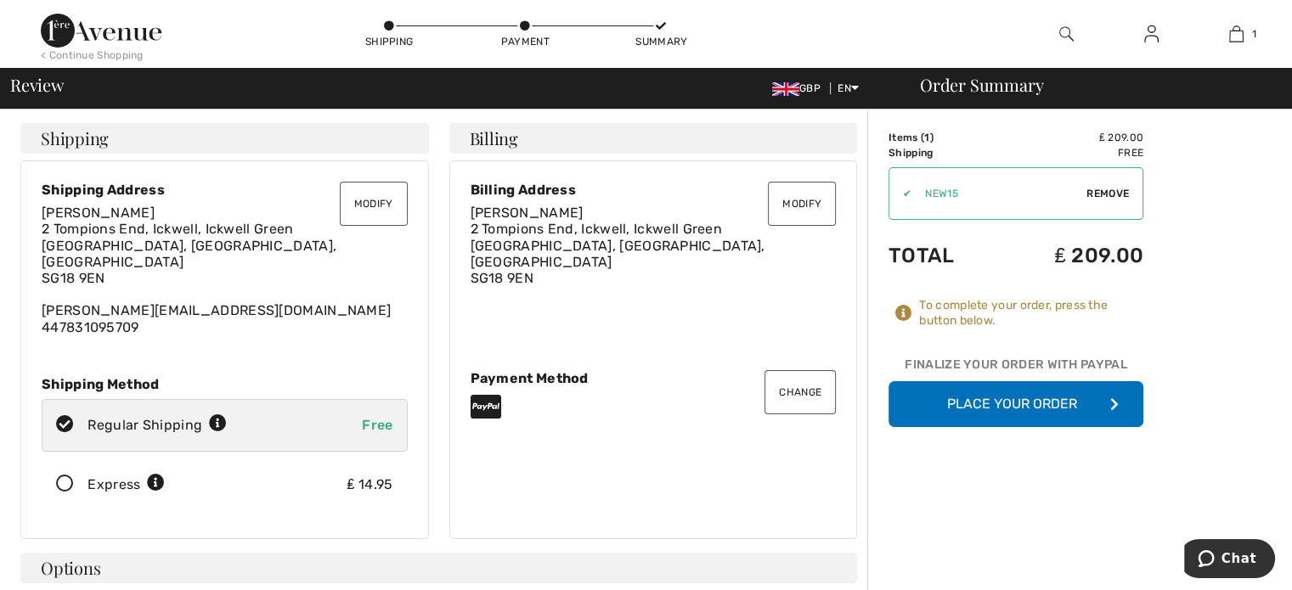
click at [1011, 407] on button "Place Your Order" at bounding box center [1015, 404] width 255 height 46
